Goal: Transaction & Acquisition: Purchase product/service

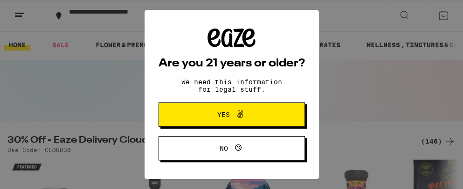
click at [258, 118] on span "Yes" at bounding box center [231, 114] width 71 height 12
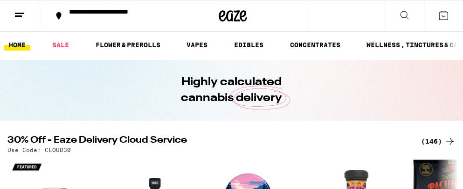
click at [430, 142] on div "(146)" at bounding box center [438, 140] width 35 height 11
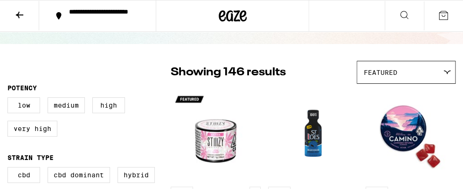
scroll to position [49, 0]
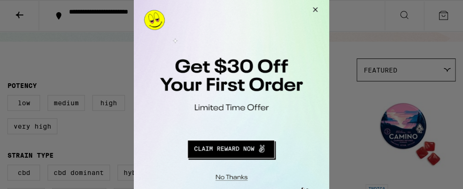
click at [234, 177] on button "Close Modal" at bounding box center [230, 175] width 190 height 14
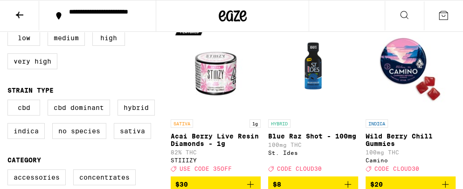
scroll to position [121, 0]
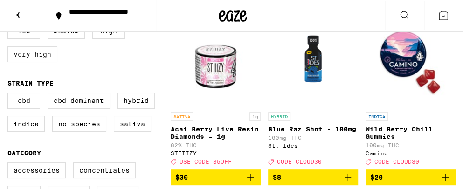
click at [26, 53] on label "Very High" at bounding box center [32, 54] width 50 height 16
click at [10, 25] on input "Very High" at bounding box center [9, 24] width 0 height 0
checkbox input "true"
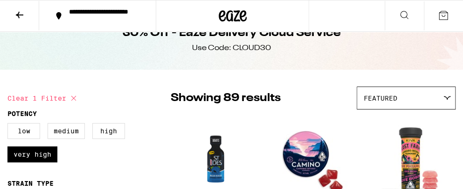
scroll to position [18, 0]
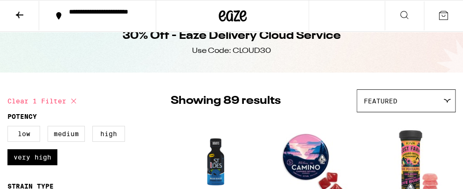
click at [385, 103] on span "Featured" at bounding box center [381, 100] width 34 height 7
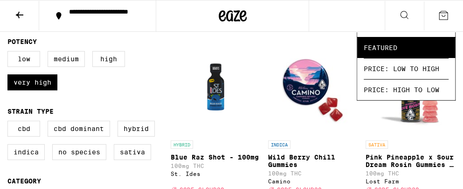
scroll to position [95, 0]
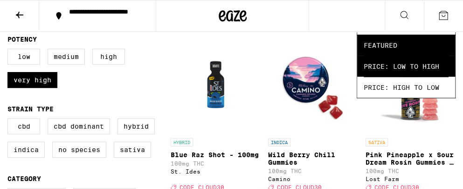
click at [377, 75] on span "Price: Low to High" at bounding box center [406, 66] width 85 height 21
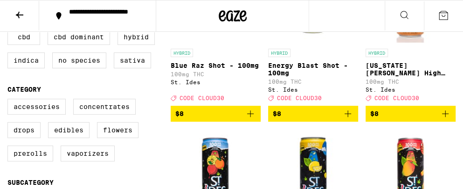
scroll to position [177, 0]
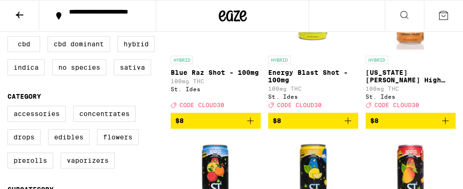
click at [45, 75] on label "Indica" at bounding box center [25, 67] width 37 height 16
click at [10, 38] on input "Indica" at bounding box center [9, 37] width 0 height 0
checkbox input "true"
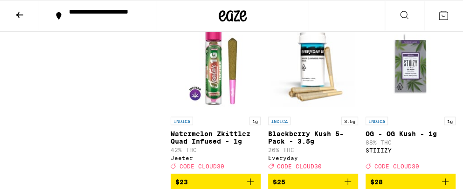
scroll to position [828, 0]
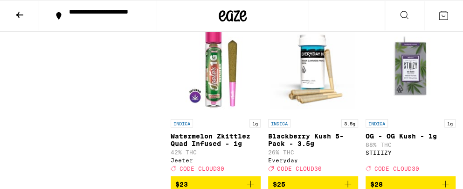
checkbox input "true"
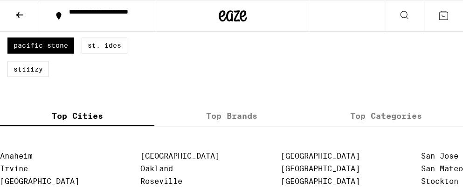
scroll to position [780, 0]
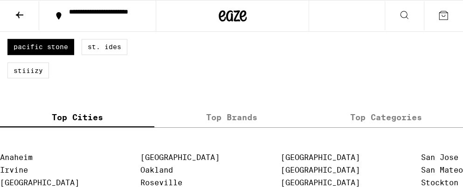
checkbox input "true"
click at [50, 31] on label "Lost Farm" at bounding box center [32, 23] width 50 height 16
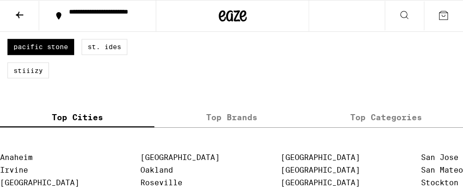
checkbox input "true"
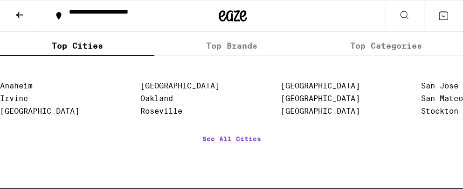
scroll to position [860, 0]
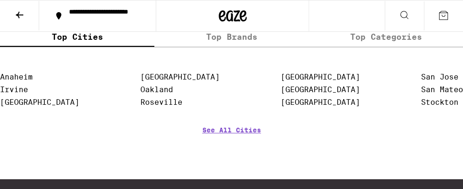
checkbox input "true"
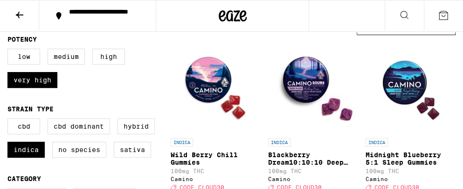
scroll to position [120, 0]
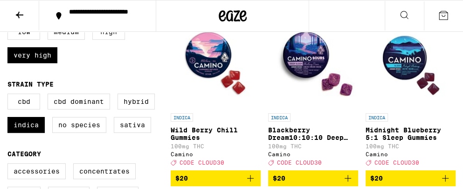
click at [104, 34] on label "High" at bounding box center [108, 32] width 33 height 16
click at [10, 26] on input "High" at bounding box center [9, 25] width 0 height 0
checkbox input "true"
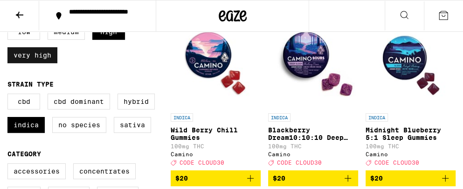
click at [42, 63] on label "Very High" at bounding box center [32, 55] width 50 height 16
click at [10, 26] on input "Very High" at bounding box center [9, 25] width 0 height 0
checkbox input "false"
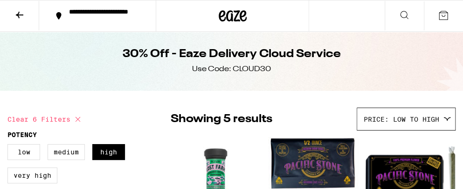
click at [80, 119] on icon at bounding box center [78, 119] width 5 height 5
checkbox input "false"
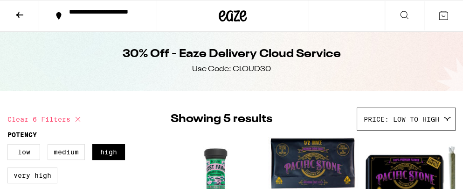
checkbox input "false"
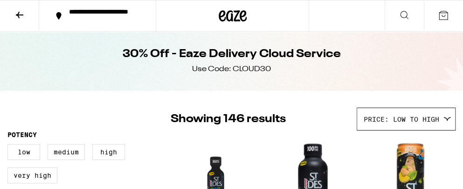
click at [17, 17] on icon at bounding box center [19, 14] width 11 height 11
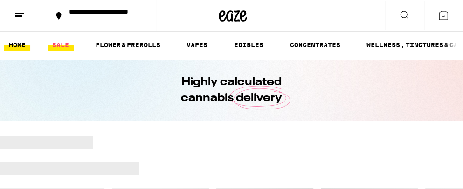
click at [69, 48] on link "SALE" at bounding box center [61, 44] width 26 height 11
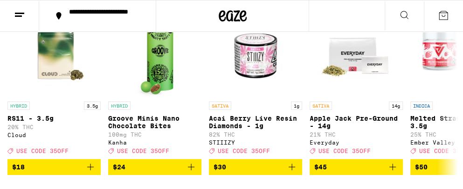
scroll to position [365, 0]
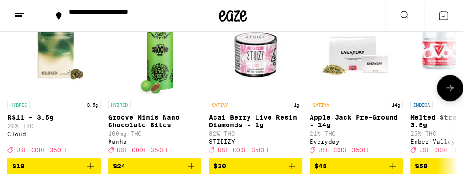
click at [453, 93] on icon at bounding box center [450, 87] width 11 height 11
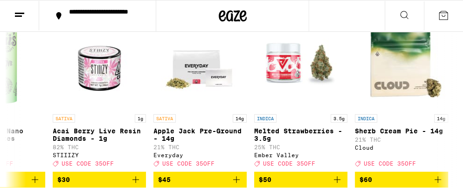
scroll to position [0, 0]
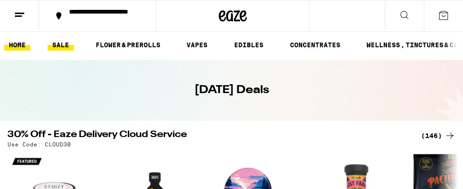
click at [22, 39] on link "HOME" at bounding box center [17, 44] width 26 height 11
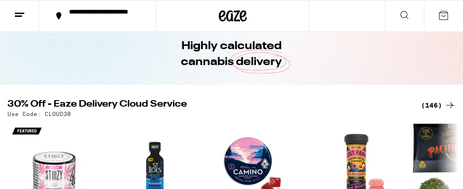
scroll to position [38, 0]
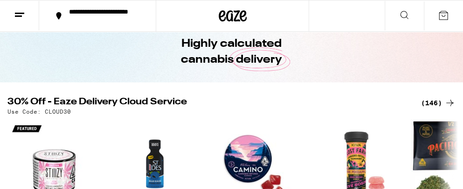
click at [430, 104] on div "(146)" at bounding box center [438, 102] width 35 height 11
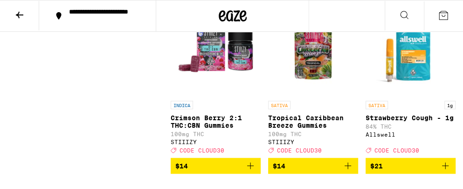
scroll to position [848, 0]
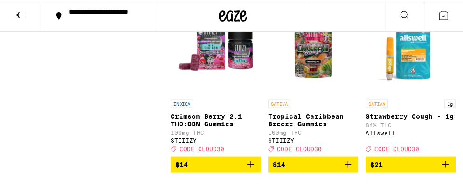
checkbox input "true"
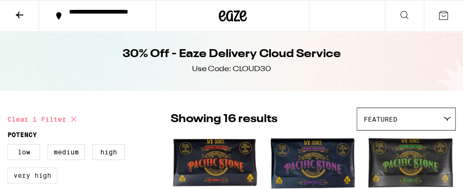
click at [35, 181] on label "Very High" at bounding box center [32, 175] width 50 height 16
click at [10, 146] on input "Very High" at bounding box center [9, 145] width 0 height 0
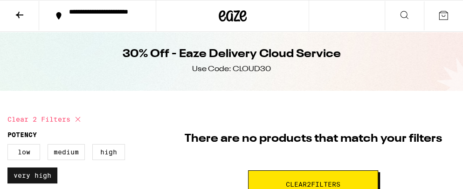
click at [40, 175] on label "Very High" at bounding box center [32, 175] width 50 height 16
click at [10, 146] on input "Very High" at bounding box center [9, 145] width 0 height 0
checkbox input "false"
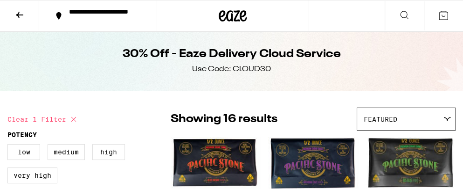
click at [115, 160] on label "High" at bounding box center [108, 152] width 33 height 16
click at [10, 146] on input "High" at bounding box center [9, 145] width 0 height 0
checkbox input "true"
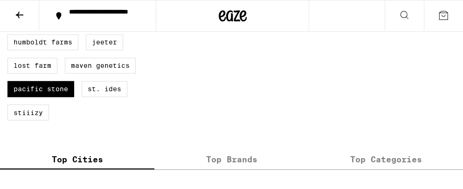
scroll to position [837, 0]
